Goal: Entertainment & Leisure: Consume media (video, audio)

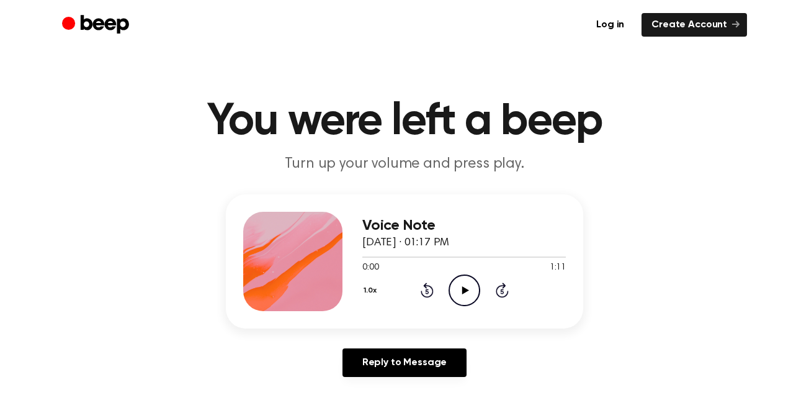
click at [459, 282] on icon "Play Audio" at bounding box center [465, 290] width 32 height 32
click at [466, 289] on icon at bounding box center [465, 290] width 7 height 8
click at [421, 289] on icon "Rewind 5 seconds" at bounding box center [427, 290] width 14 height 16
click at [428, 308] on div "Voice Note [DATE] · 01:20 PM 1:52 2:11 Your browser does not support the [objec…" at bounding box center [464, 261] width 204 height 99
click at [430, 295] on icon at bounding box center [427, 289] width 13 height 15
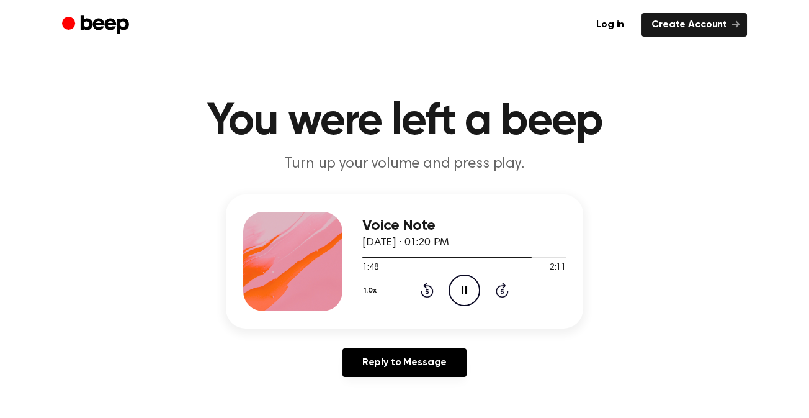
click at [430, 295] on icon at bounding box center [427, 289] width 13 height 15
